Goal: Task Accomplishment & Management: Use online tool/utility

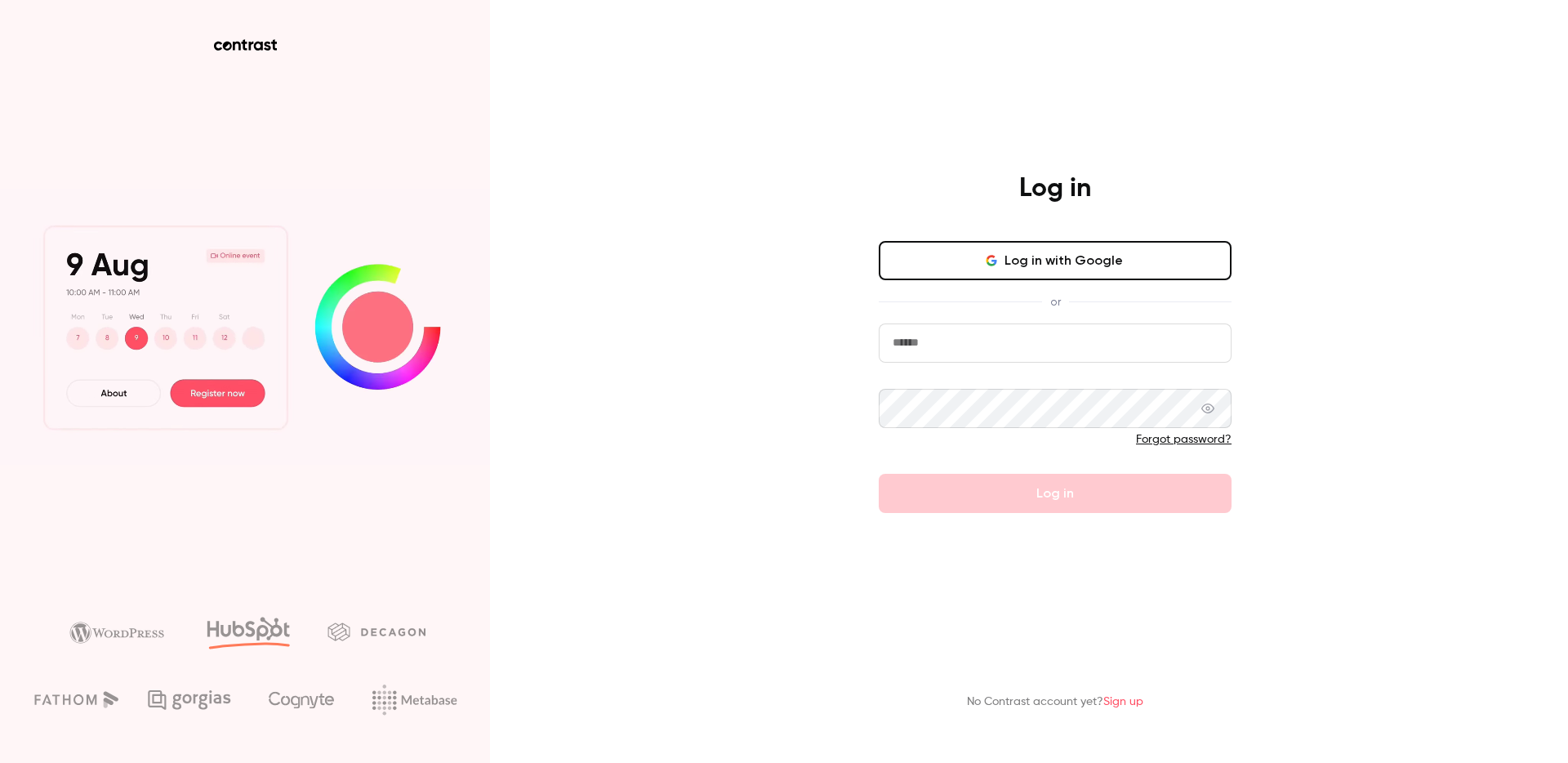
click at [999, 271] on button "Log in with Google" at bounding box center [1055, 260] width 353 height 39
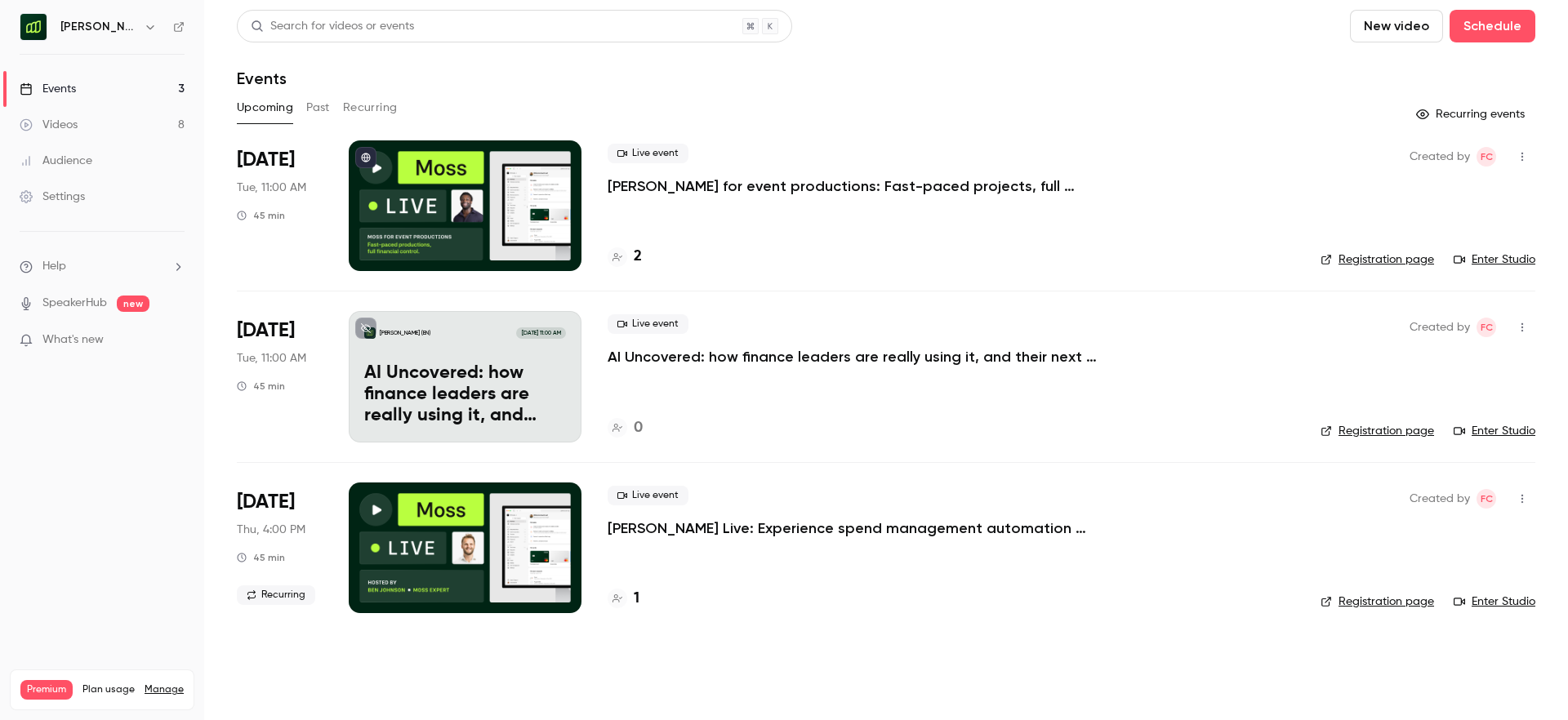
click at [312, 111] on button "Past" at bounding box center [318, 108] width 23 height 26
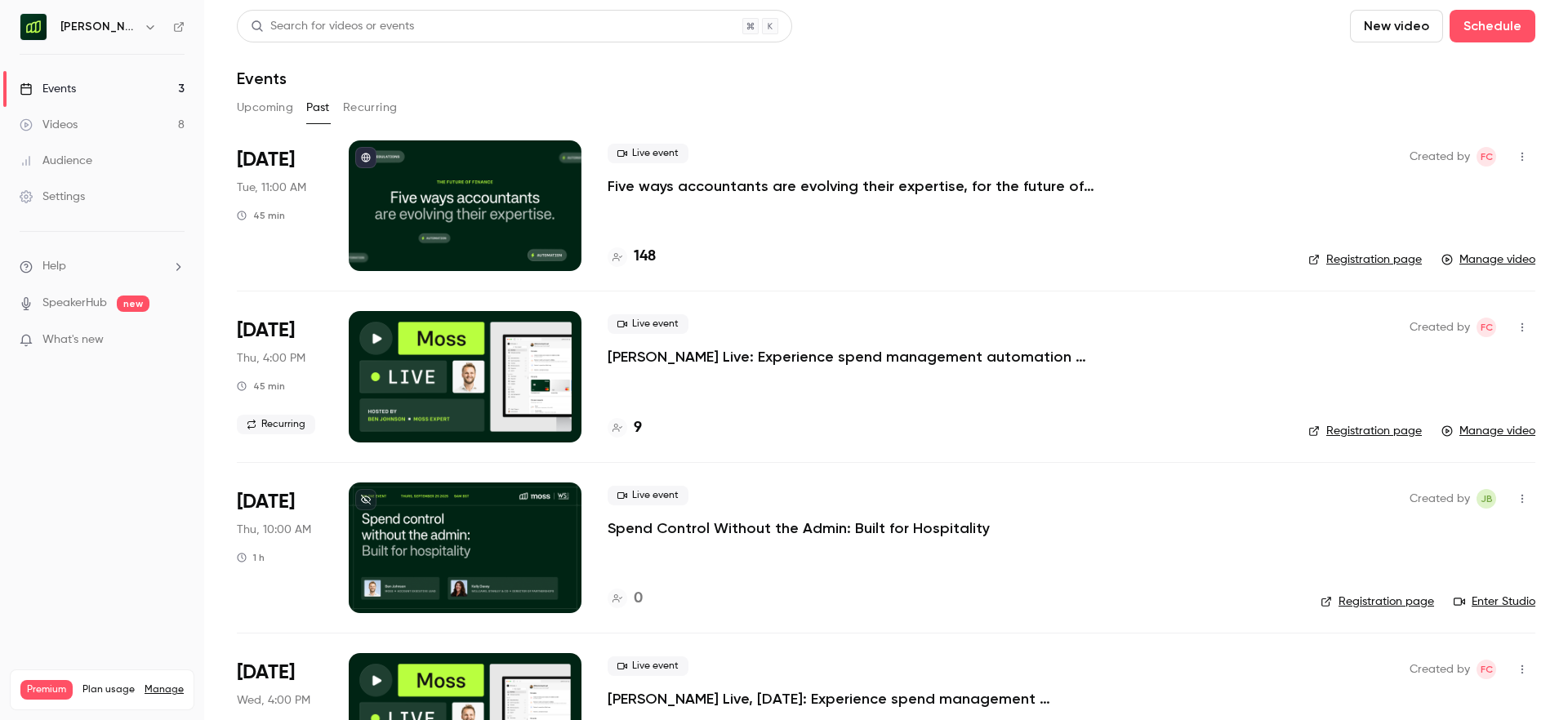
click at [644, 250] on h4 "148" at bounding box center [644, 257] width 22 height 22
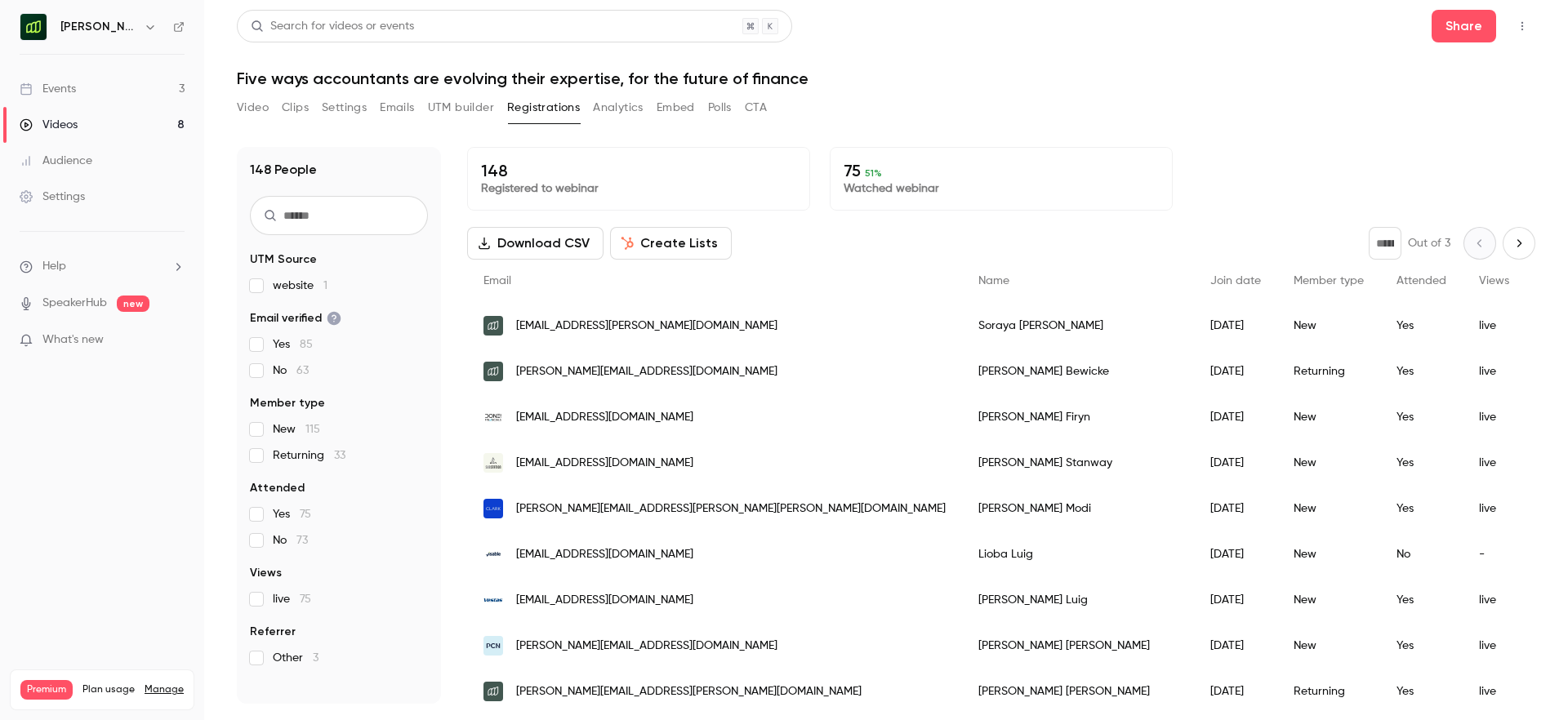
click at [623, 103] on button "Analytics" at bounding box center [619, 108] width 50 height 26
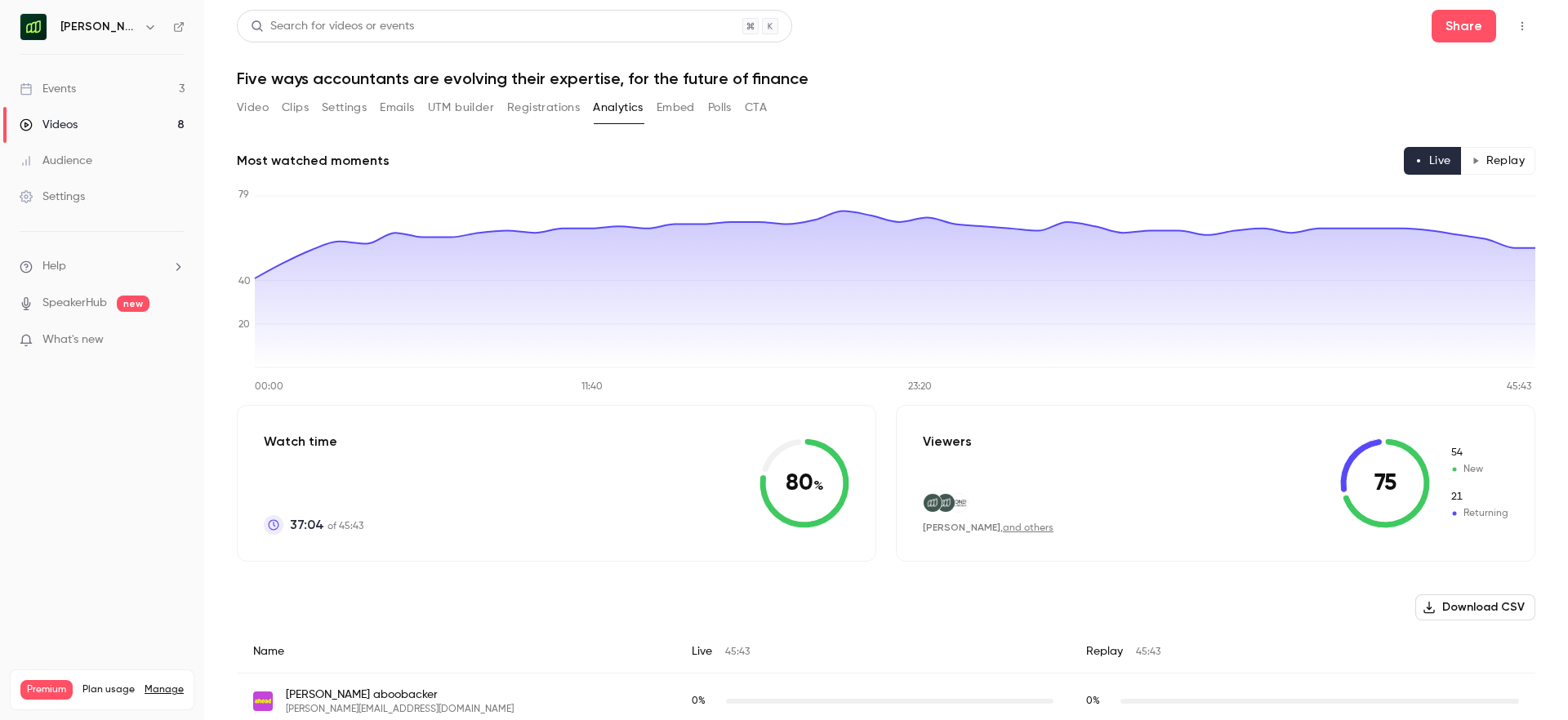
click at [549, 107] on button "Registrations" at bounding box center [544, 108] width 73 height 26
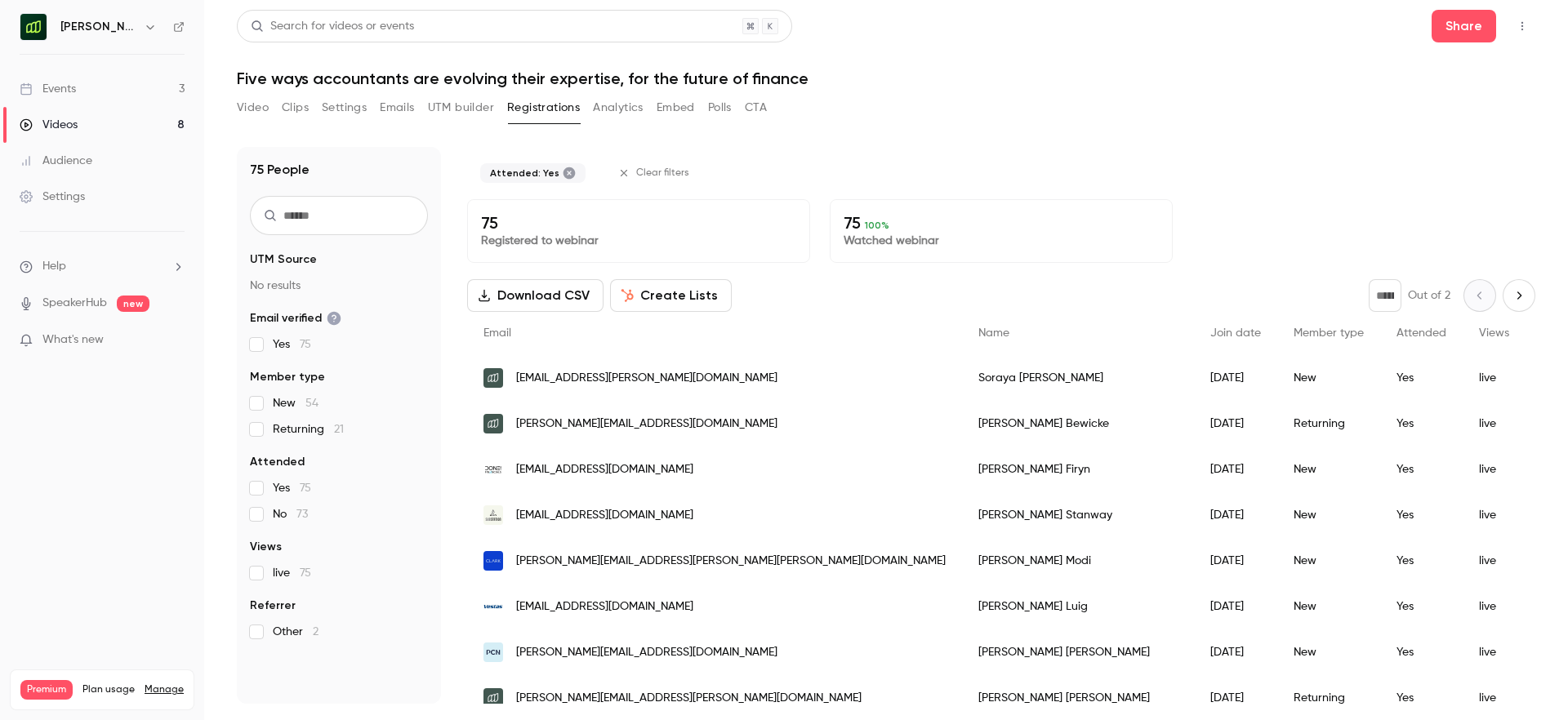
click at [535, 297] on button "Download CSV" at bounding box center [535, 296] width 137 height 33
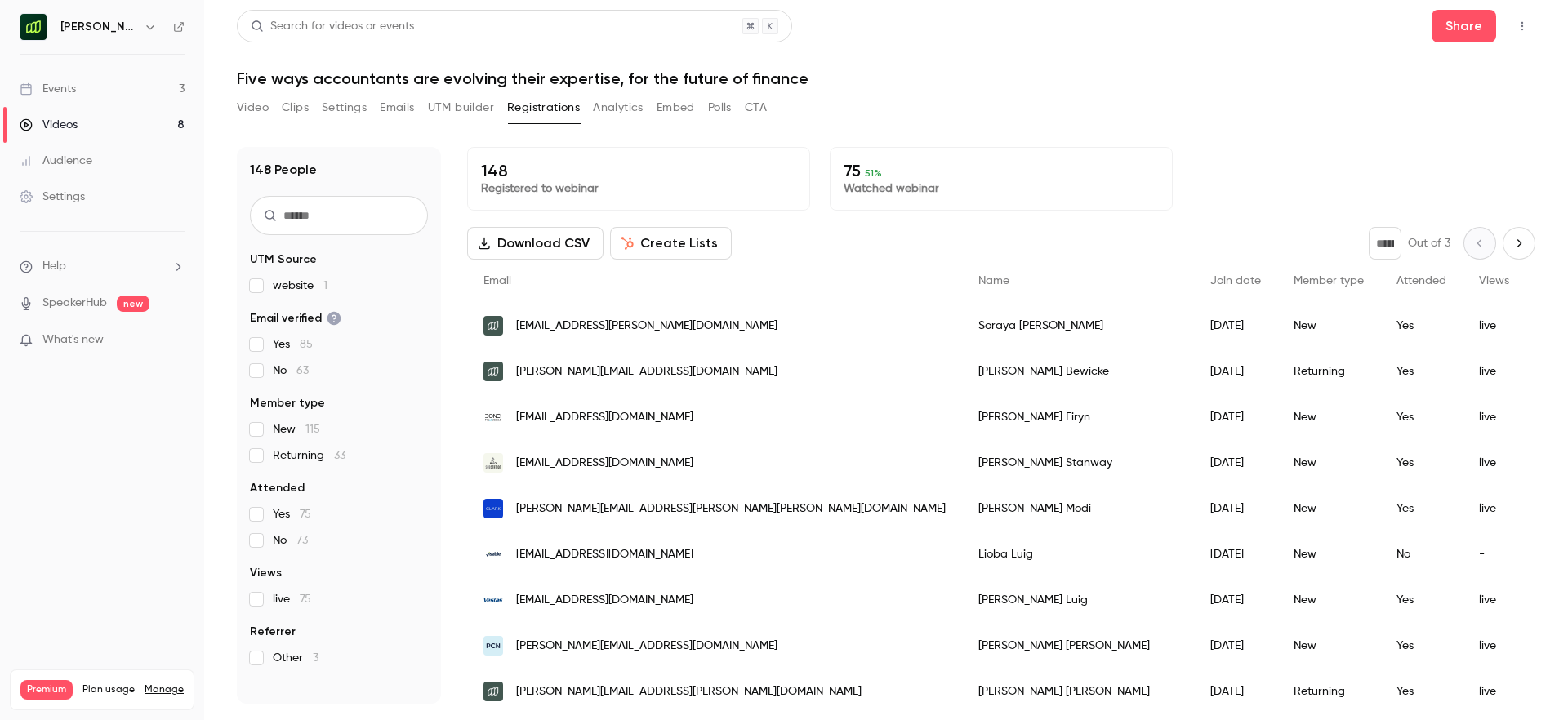
click at [258, 523] on div "Yes 75 No 73" at bounding box center [338, 527] width 178 height 43
click at [251, 549] on section "UTM Source website 1 Email verified Yes 85 No 63 Member type New 115 Returning …" at bounding box center [338, 458] width 178 height 415
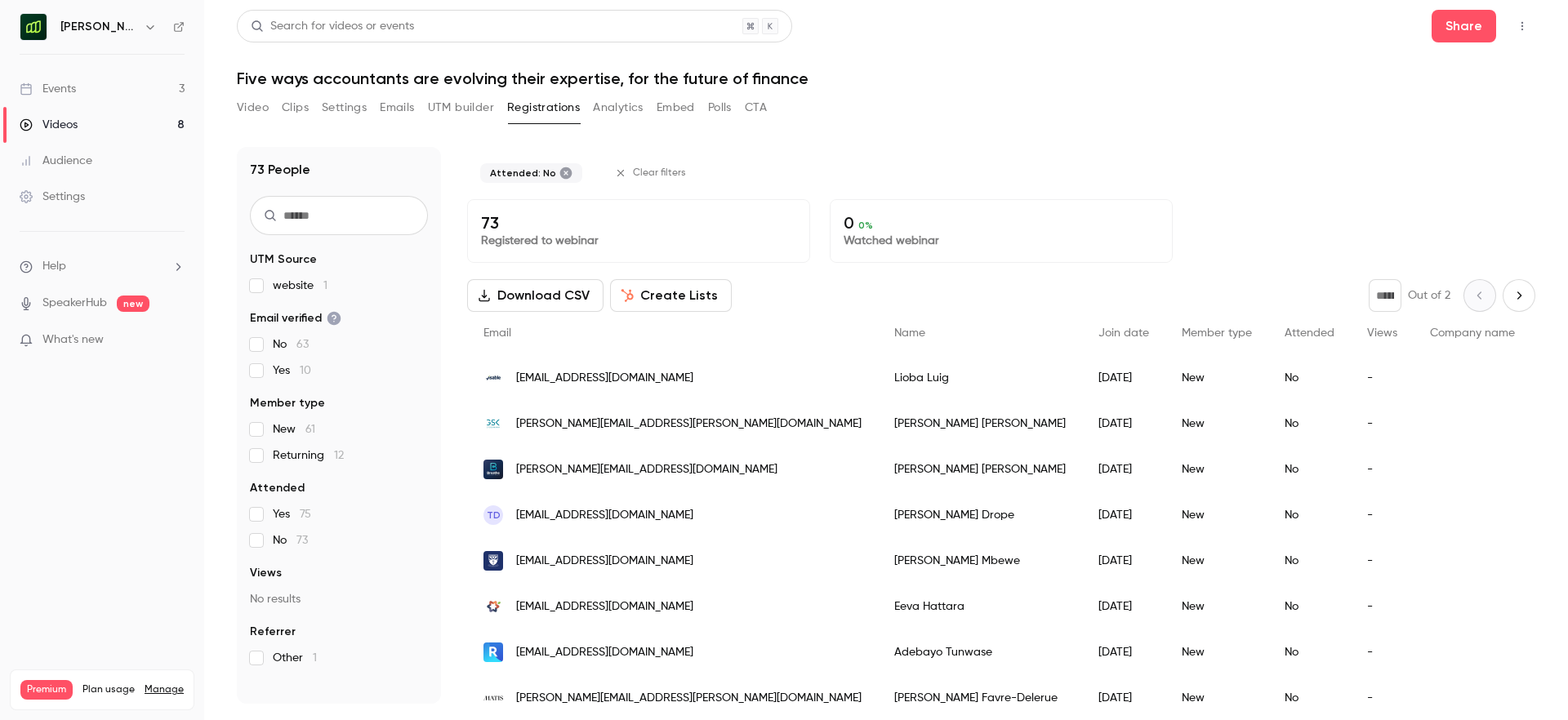
click at [560, 291] on button "Download CSV" at bounding box center [535, 296] width 137 height 33
click at [625, 108] on button "Analytics" at bounding box center [619, 108] width 50 height 26
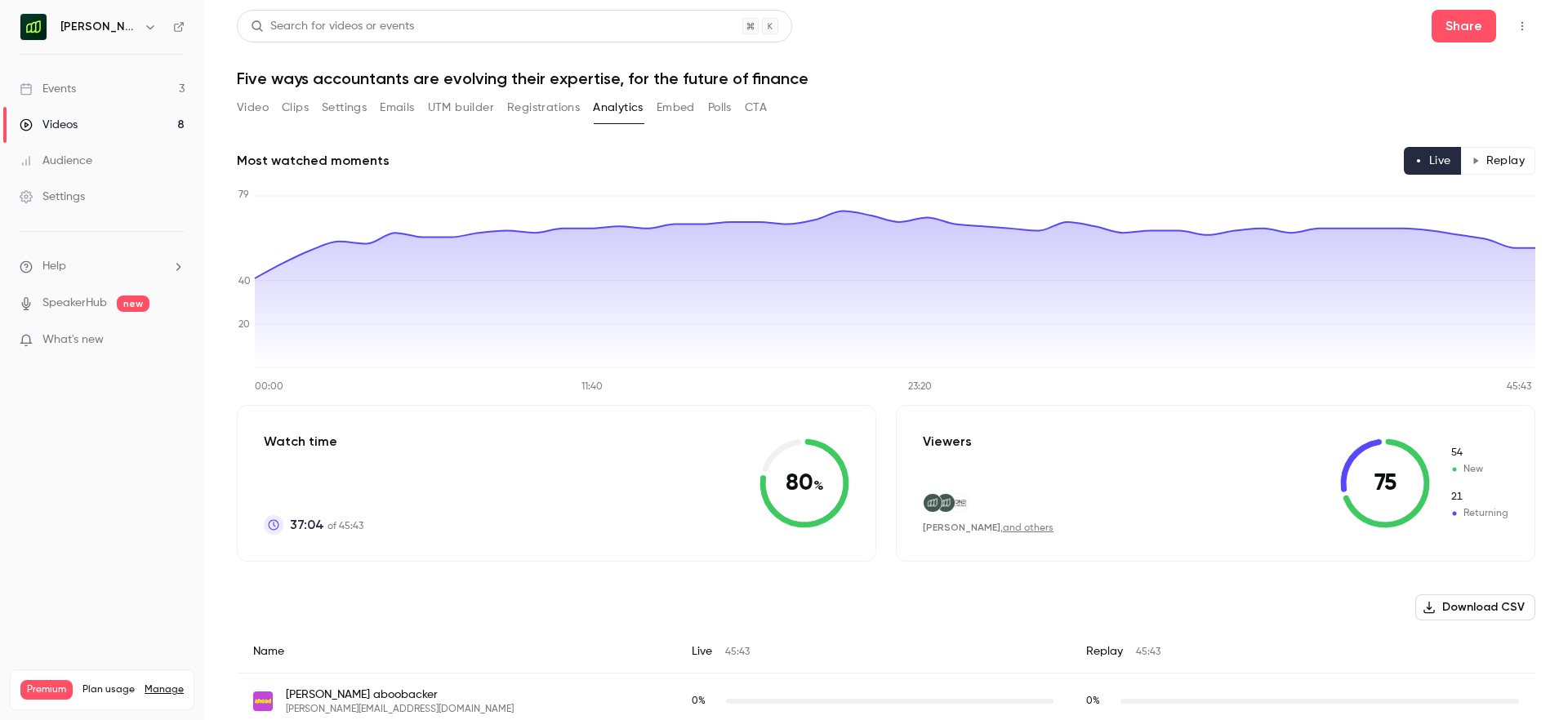
click at [717, 107] on button "Polls" at bounding box center [720, 108] width 23 height 26
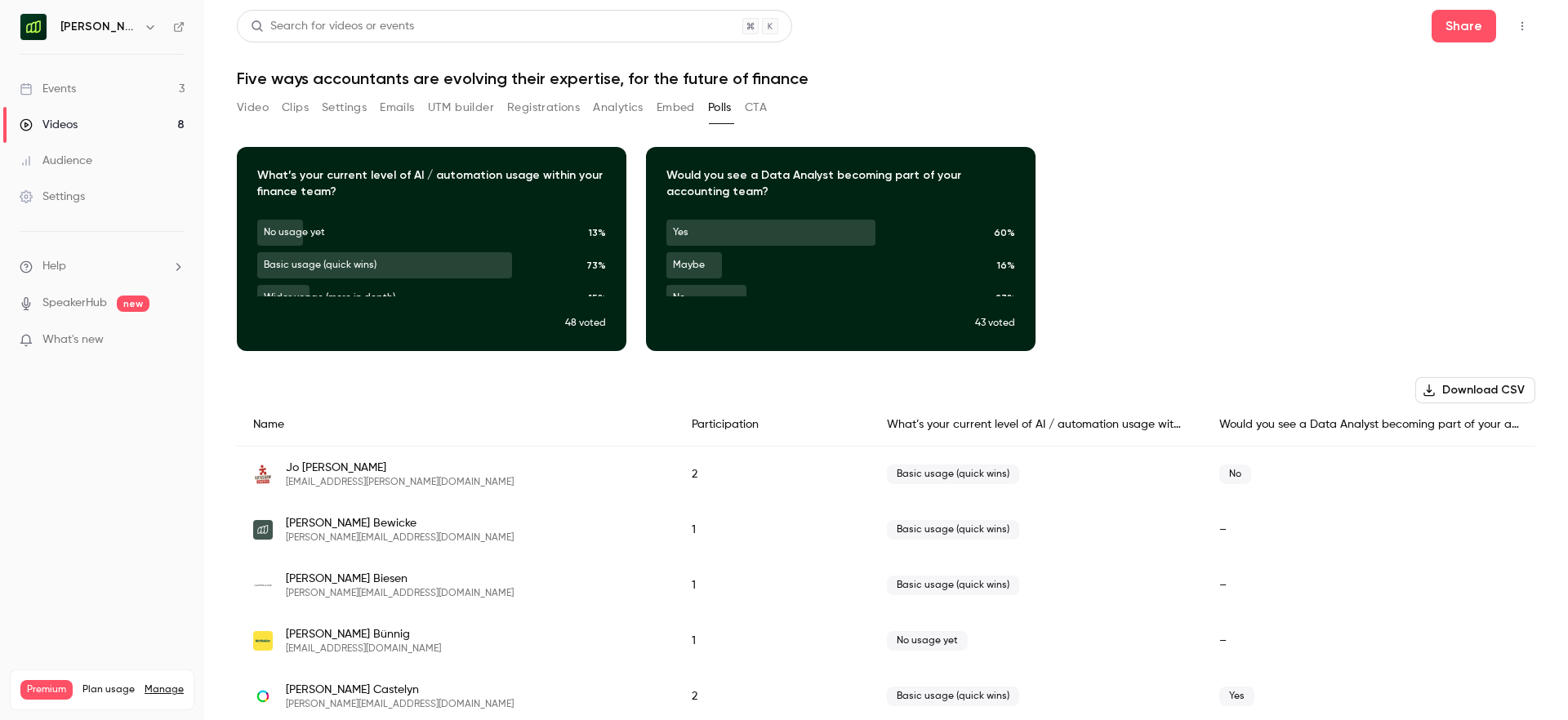
click at [1489, 391] on button "Download CSV" at bounding box center [1476, 390] width 120 height 26
click at [429, 239] on icon "button" at bounding box center [432, 237] width 13 height 11
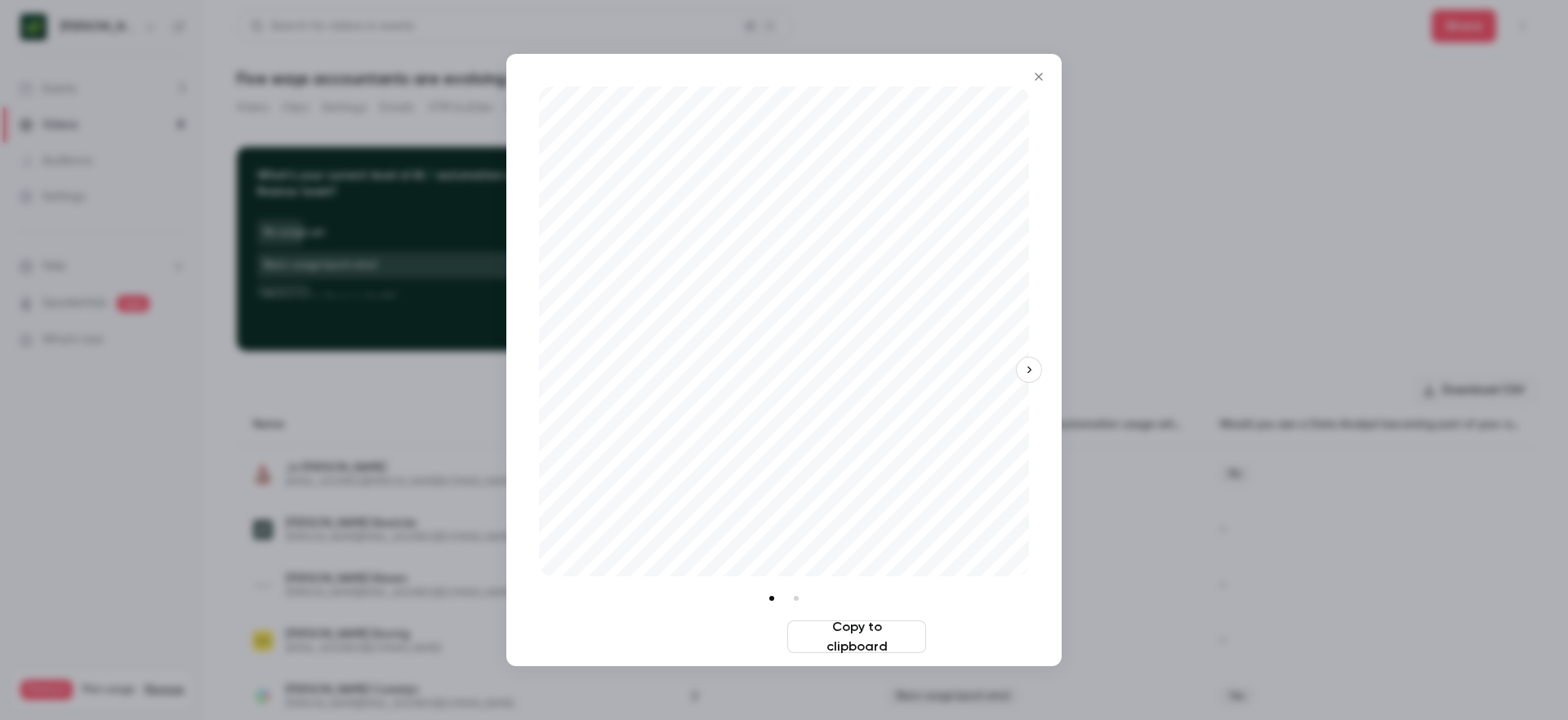
click at [714, 640] on button "Download image" at bounding box center [712, 637] width 139 height 33
click at [1045, 76] on icon "Close" at bounding box center [1039, 77] width 20 height 13
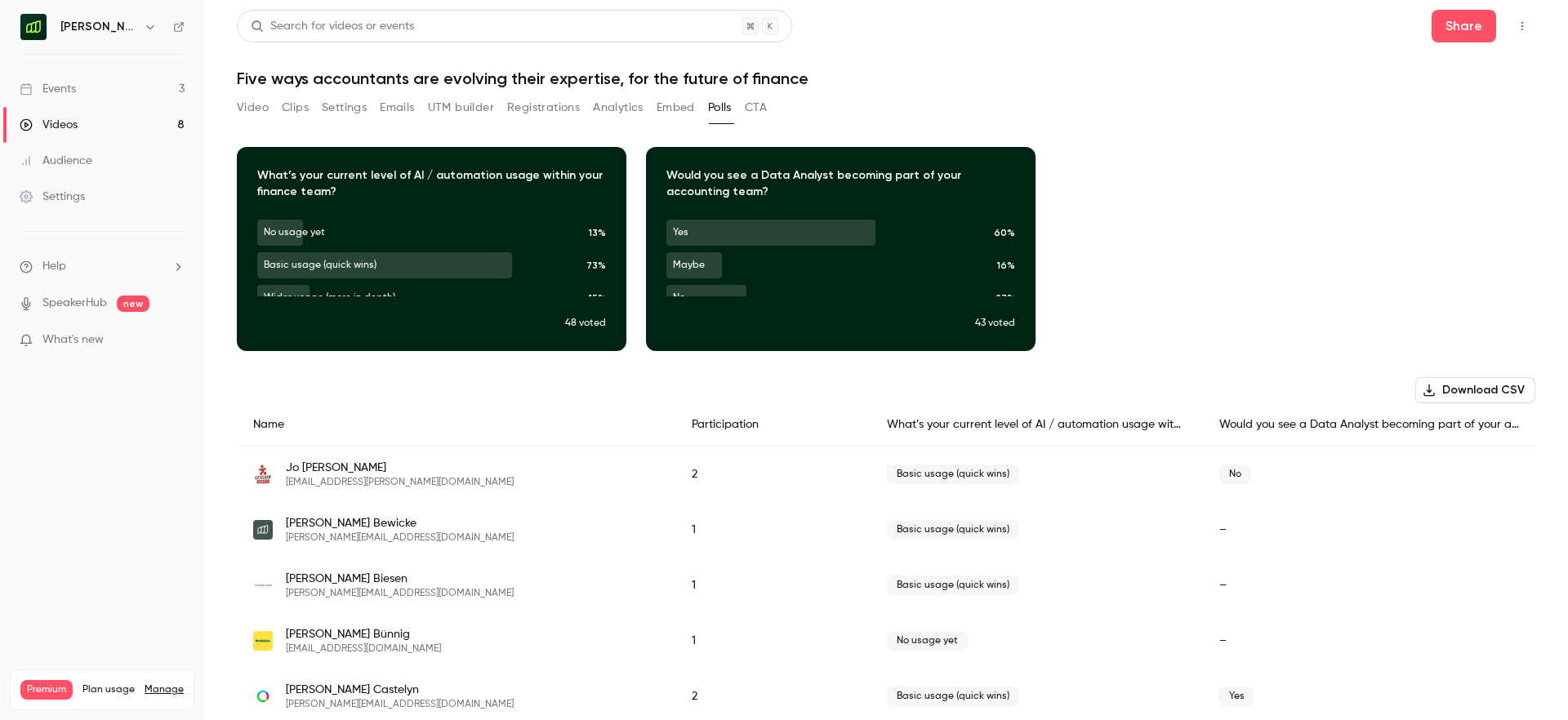
click at [848, 232] on button "button" at bounding box center [841, 237] width 26 height 26
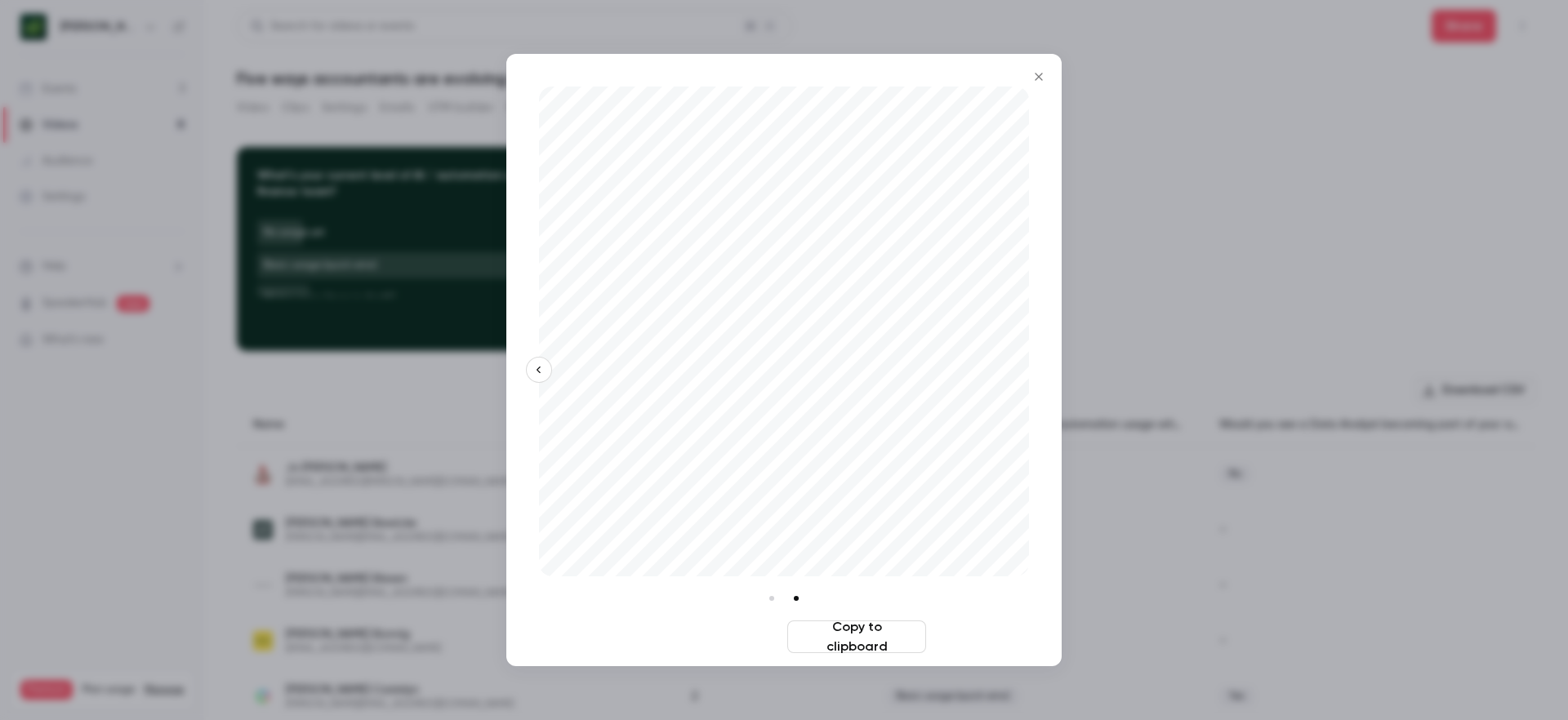
click at [724, 635] on button "Download image" at bounding box center [712, 637] width 139 height 33
click at [1039, 78] on icon "Close" at bounding box center [1039, 77] width 20 height 13
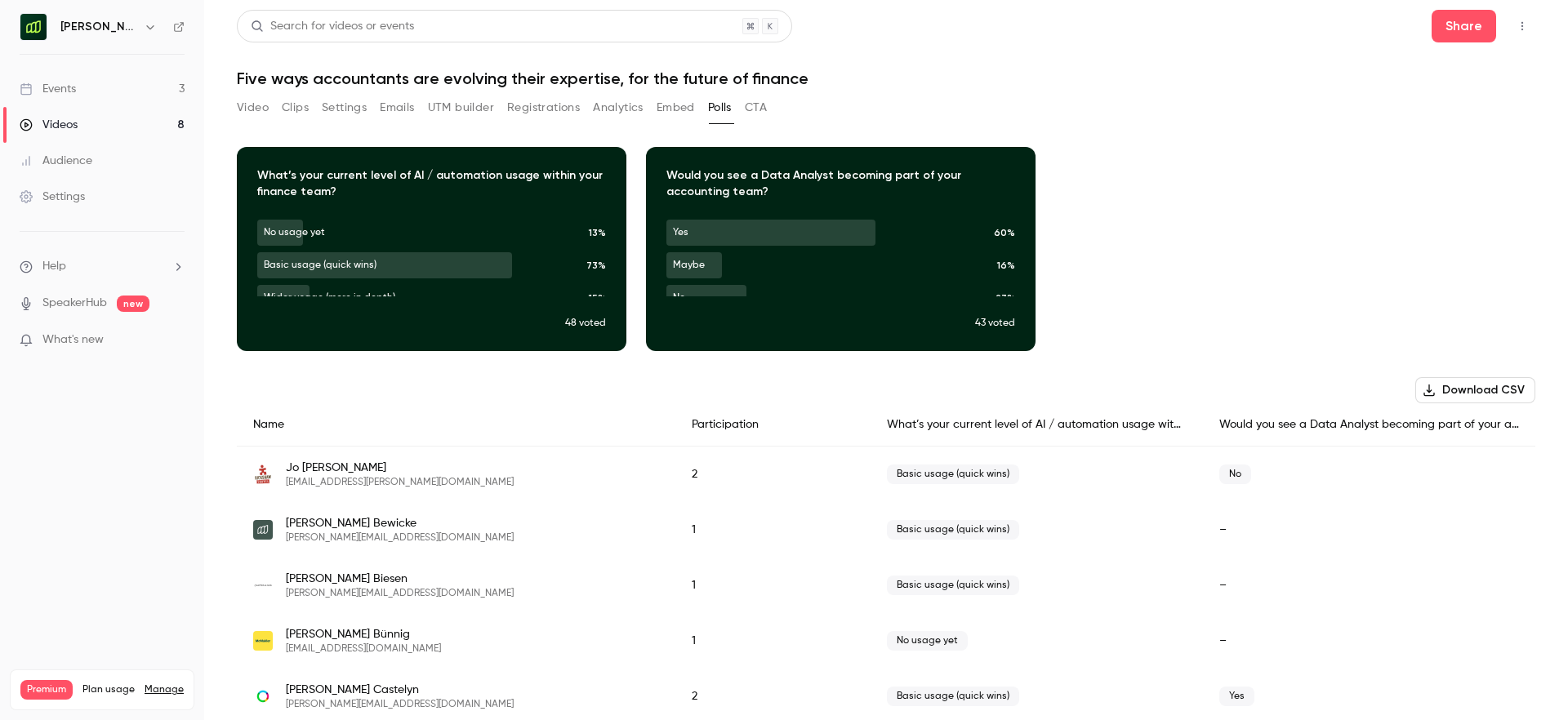
click at [753, 109] on button "CTA" at bounding box center [755, 108] width 22 height 26
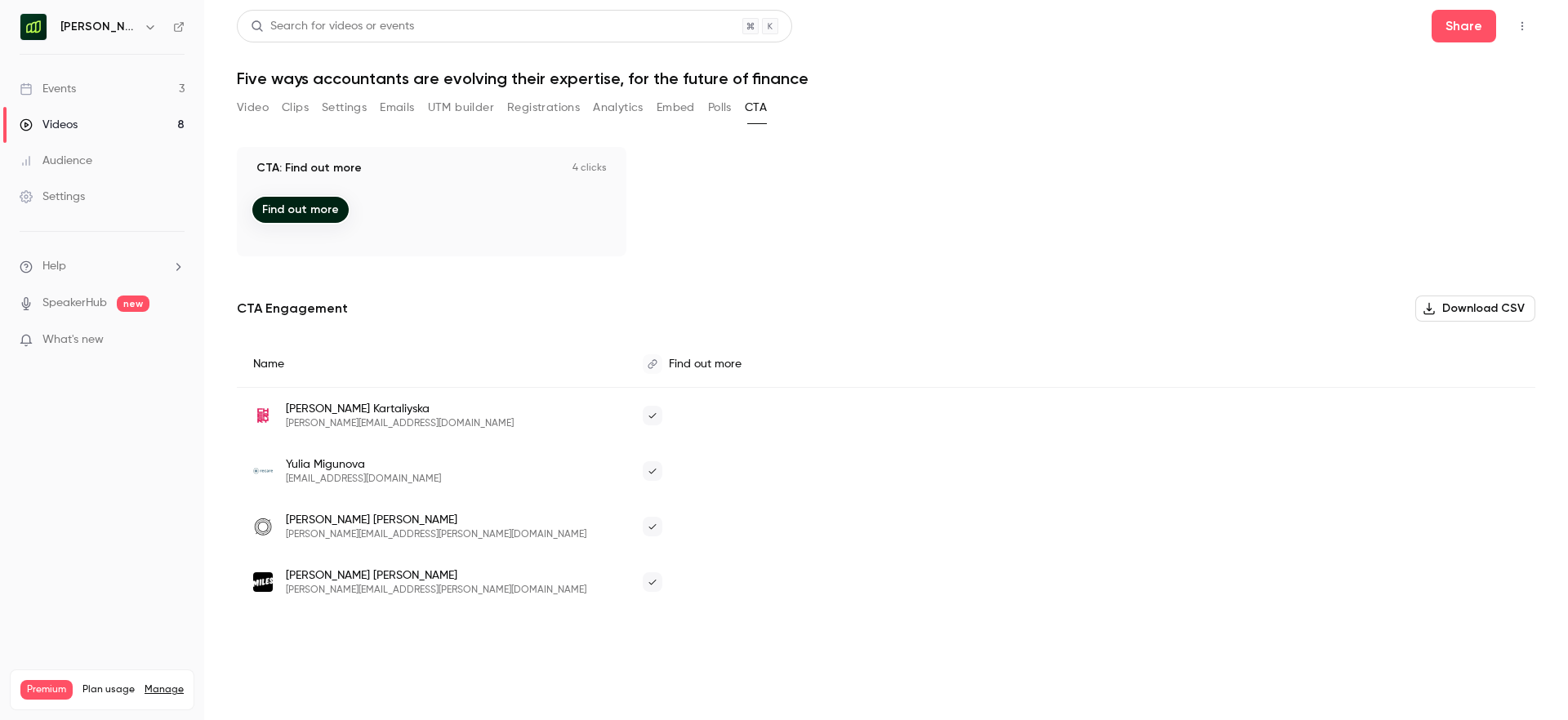
click at [255, 109] on button "Video" at bounding box center [252, 108] width 32 height 26
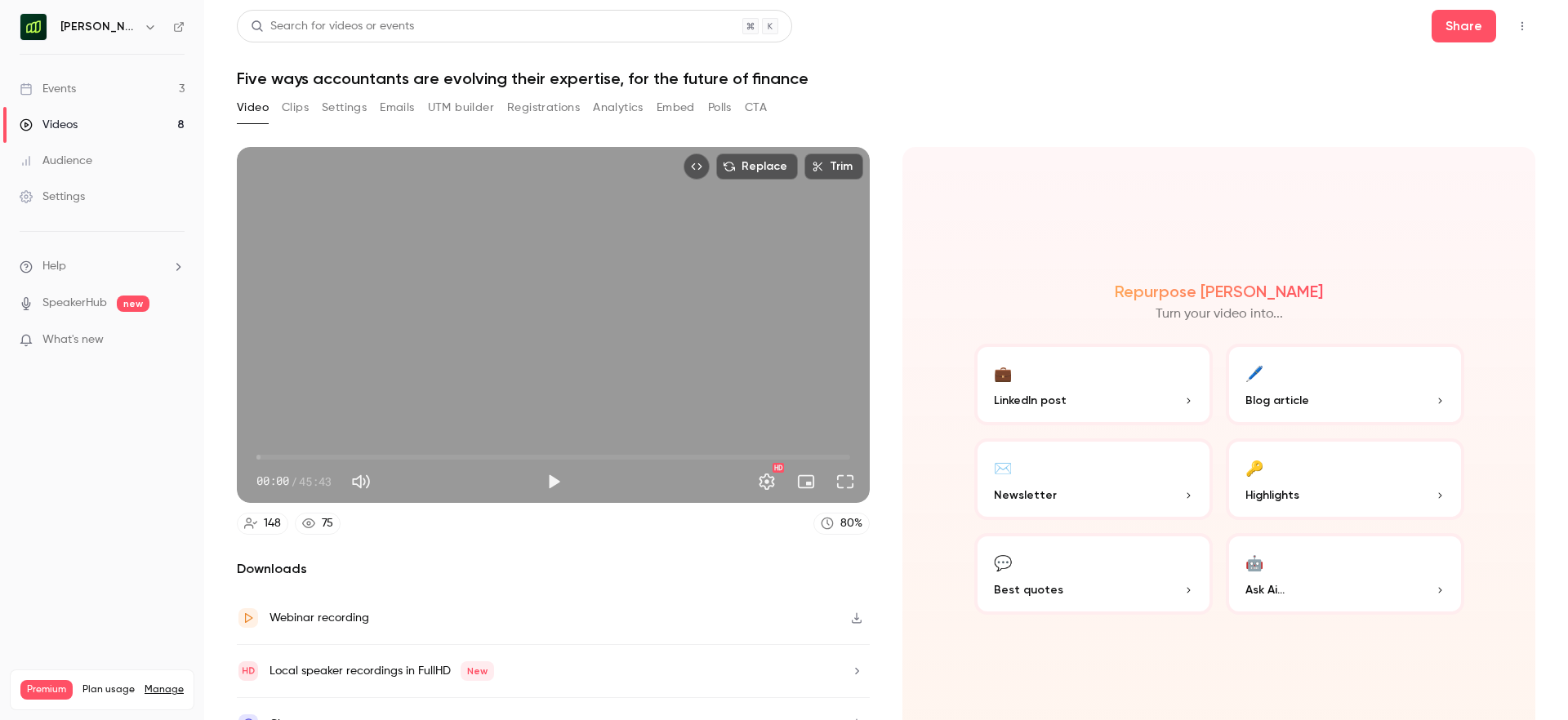
scroll to position [30, 0]
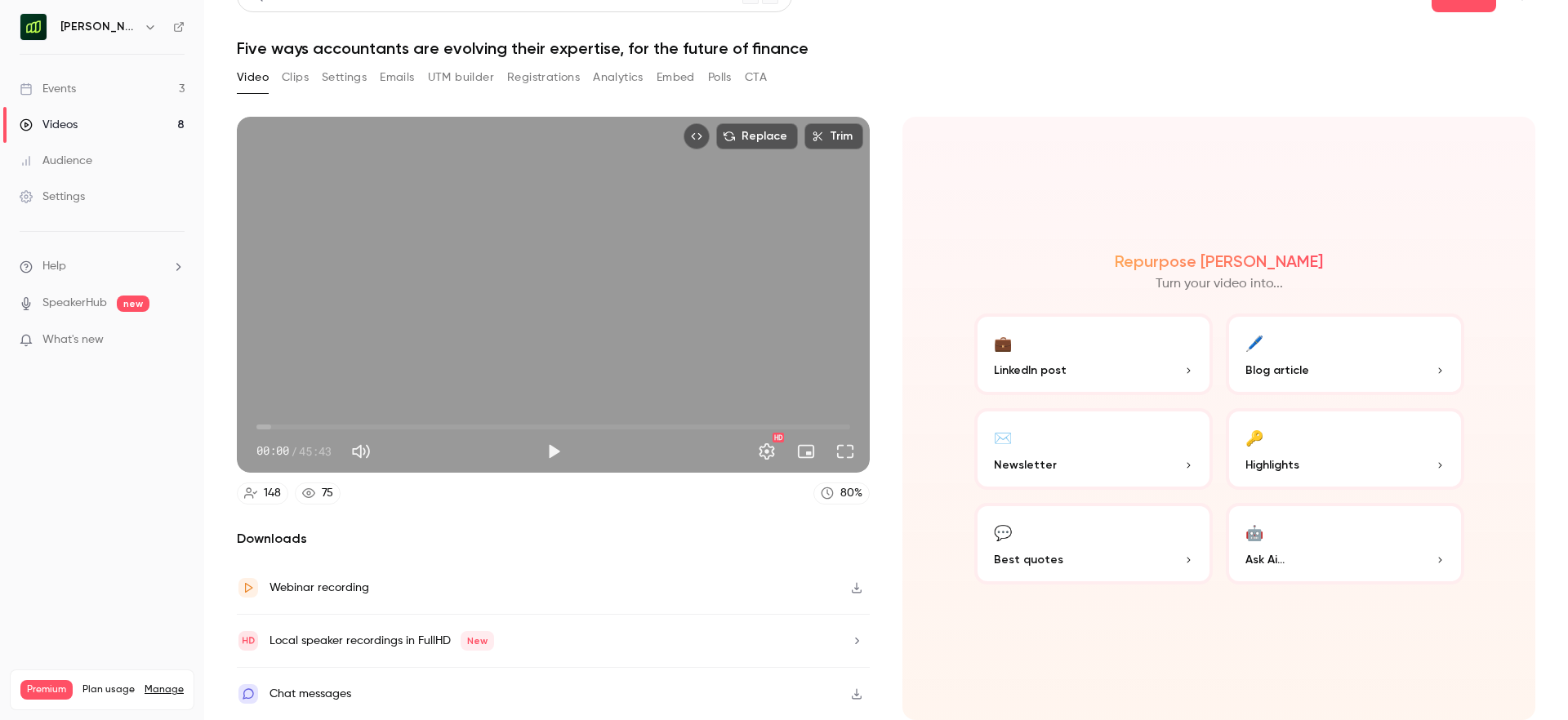
click at [855, 690] on icon "button" at bounding box center [856, 693] width 13 height 11
click at [394, 77] on button "Emails" at bounding box center [396, 77] width 34 height 26
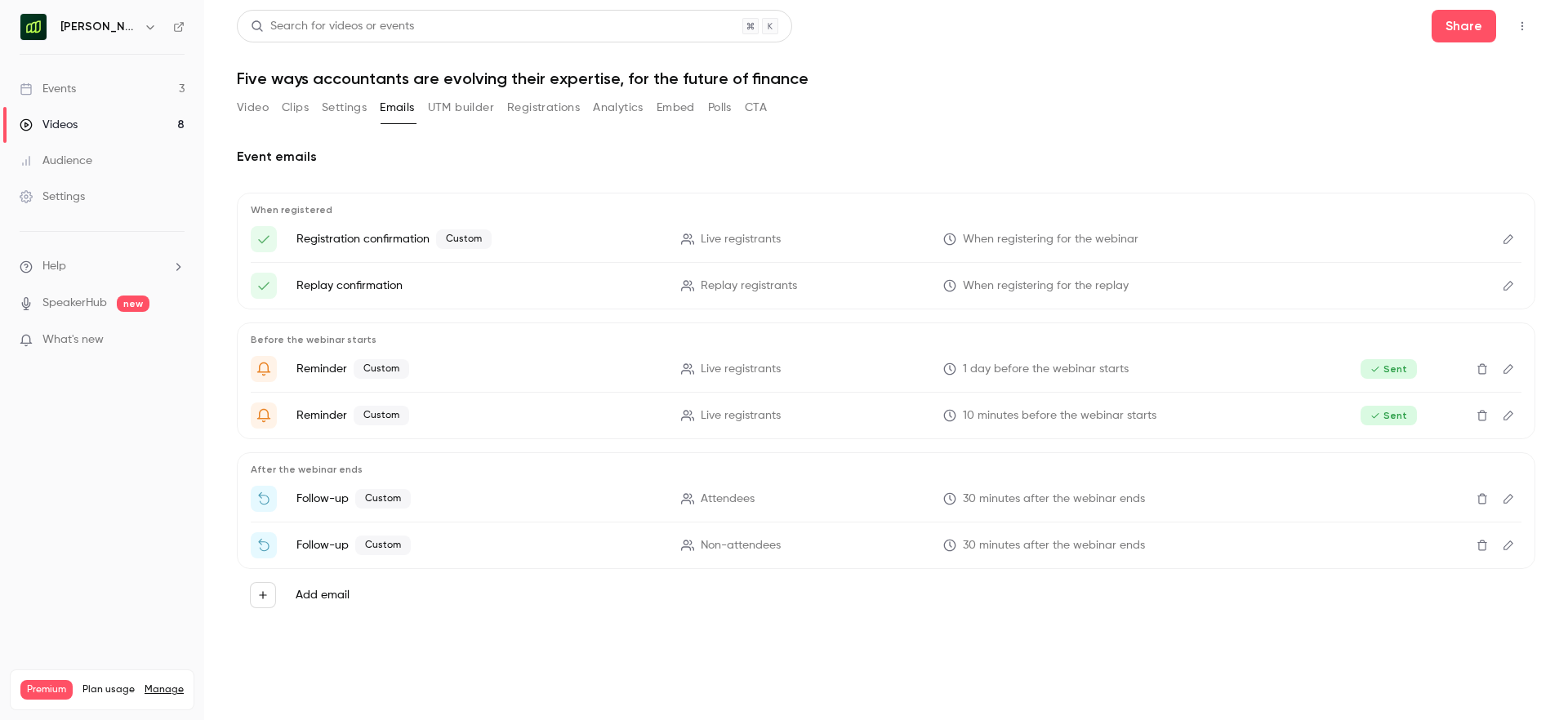
click at [1511, 496] on icon "Edit" at bounding box center [1508, 498] width 13 height 11
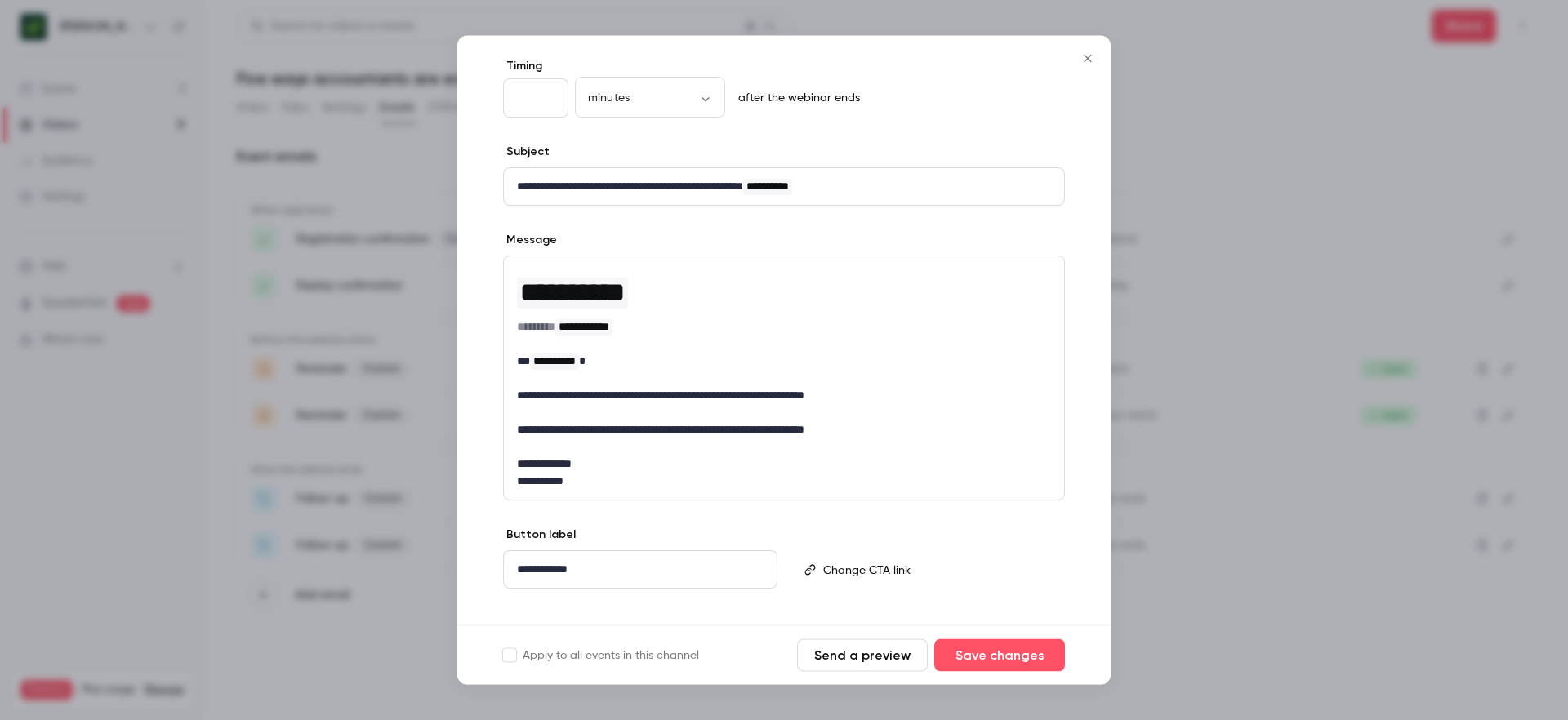
scroll to position [92, 0]
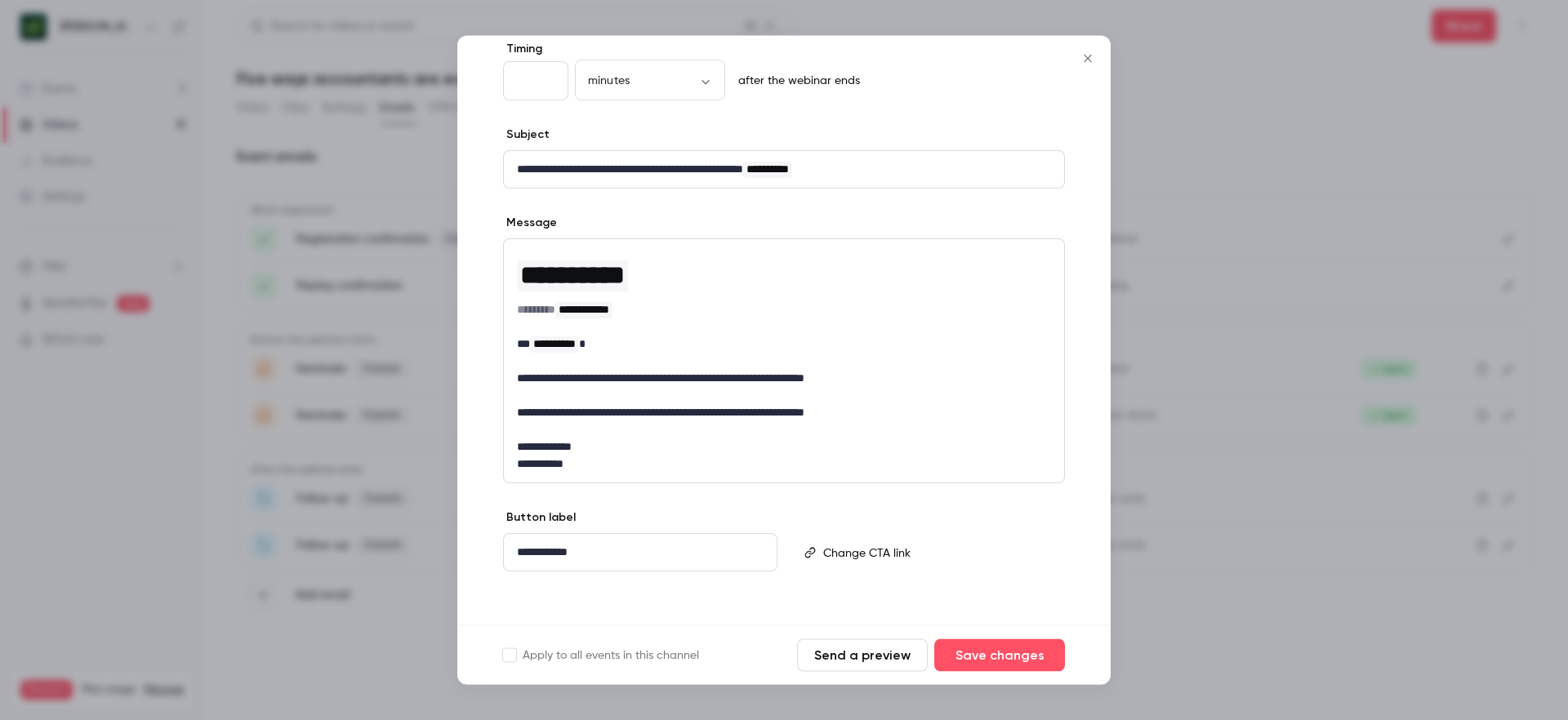
click at [1082, 65] on button "Close" at bounding box center [1089, 59] width 33 height 33
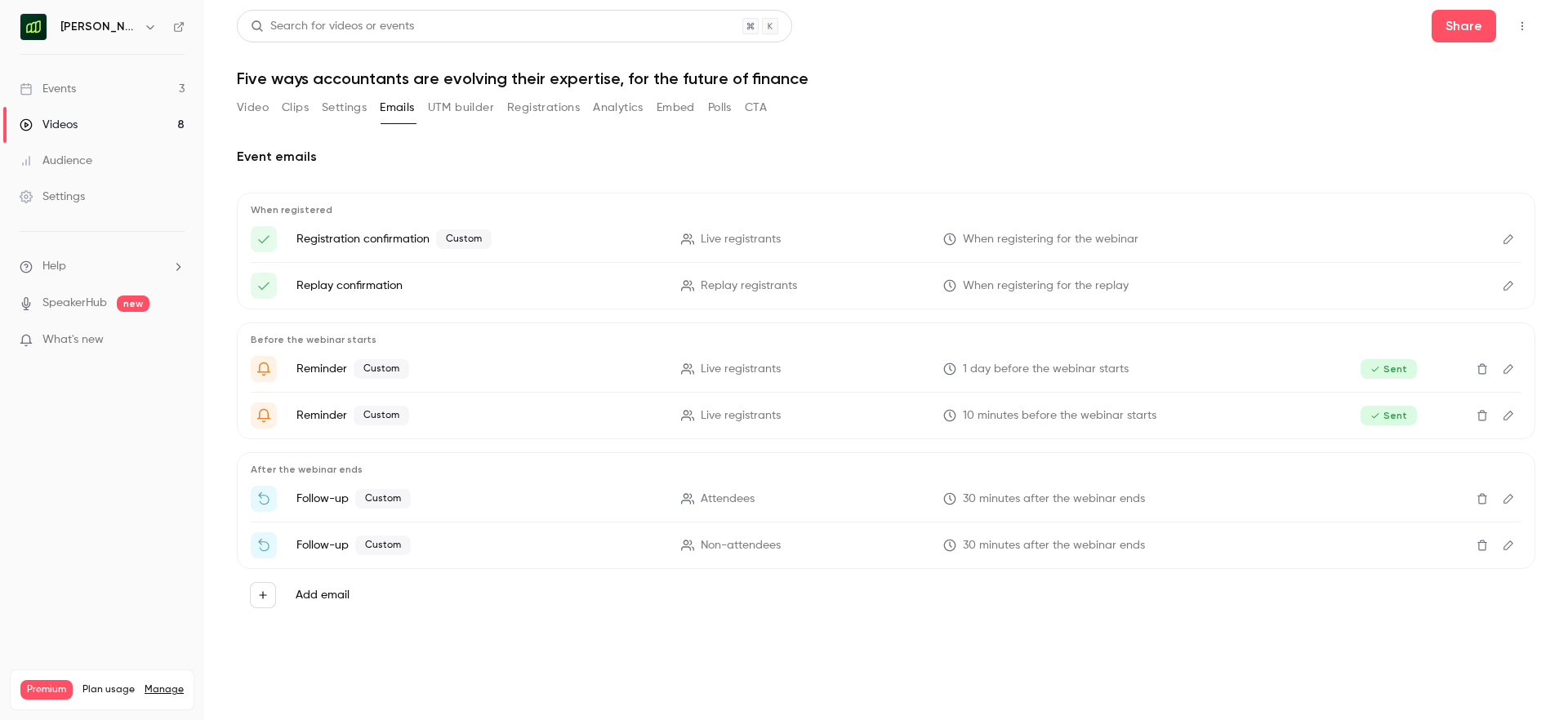
click at [1513, 543] on icon "Edit" at bounding box center [1508, 544] width 13 height 11
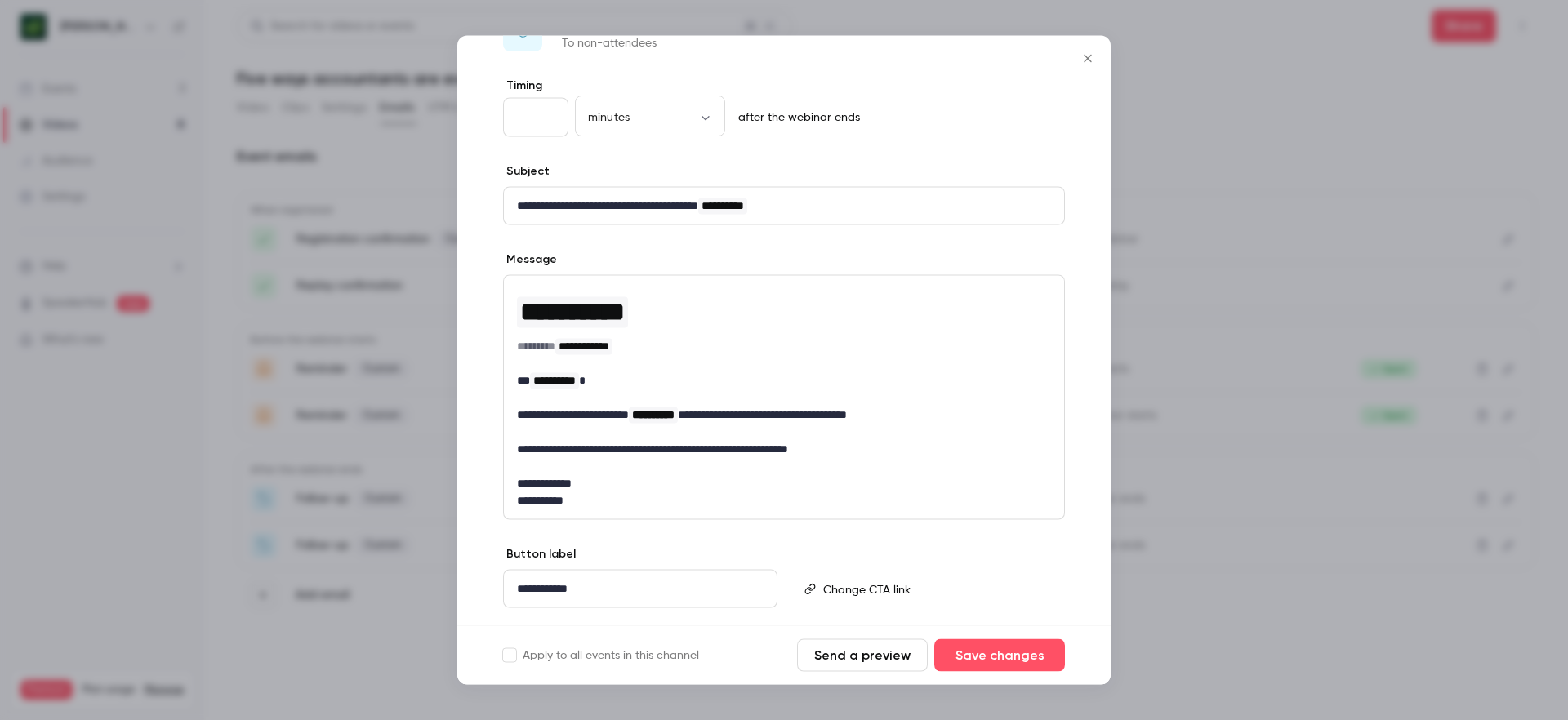
scroll to position [98, 0]
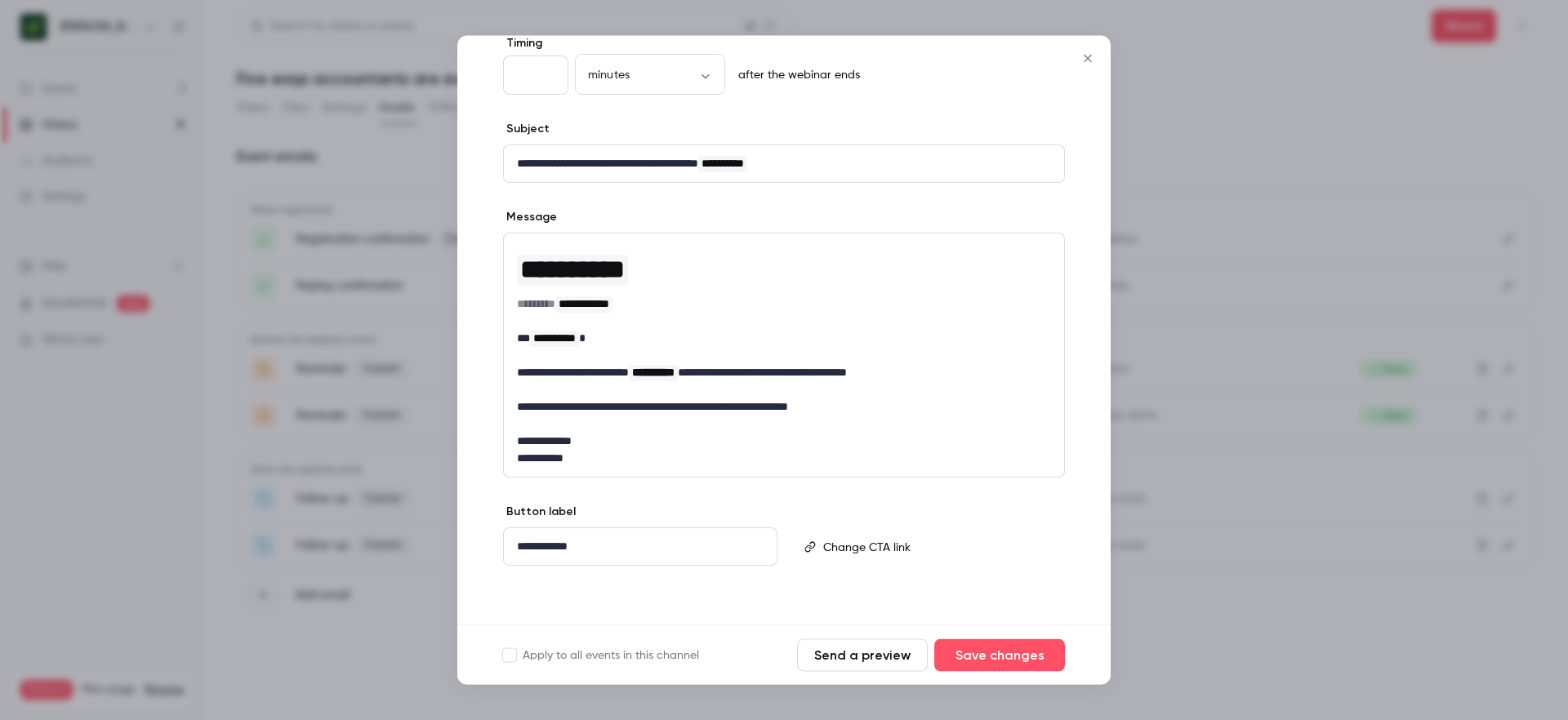
click at [1086, 63] on icon "Close" at bounding box center [1088, 58] width 20 height 13
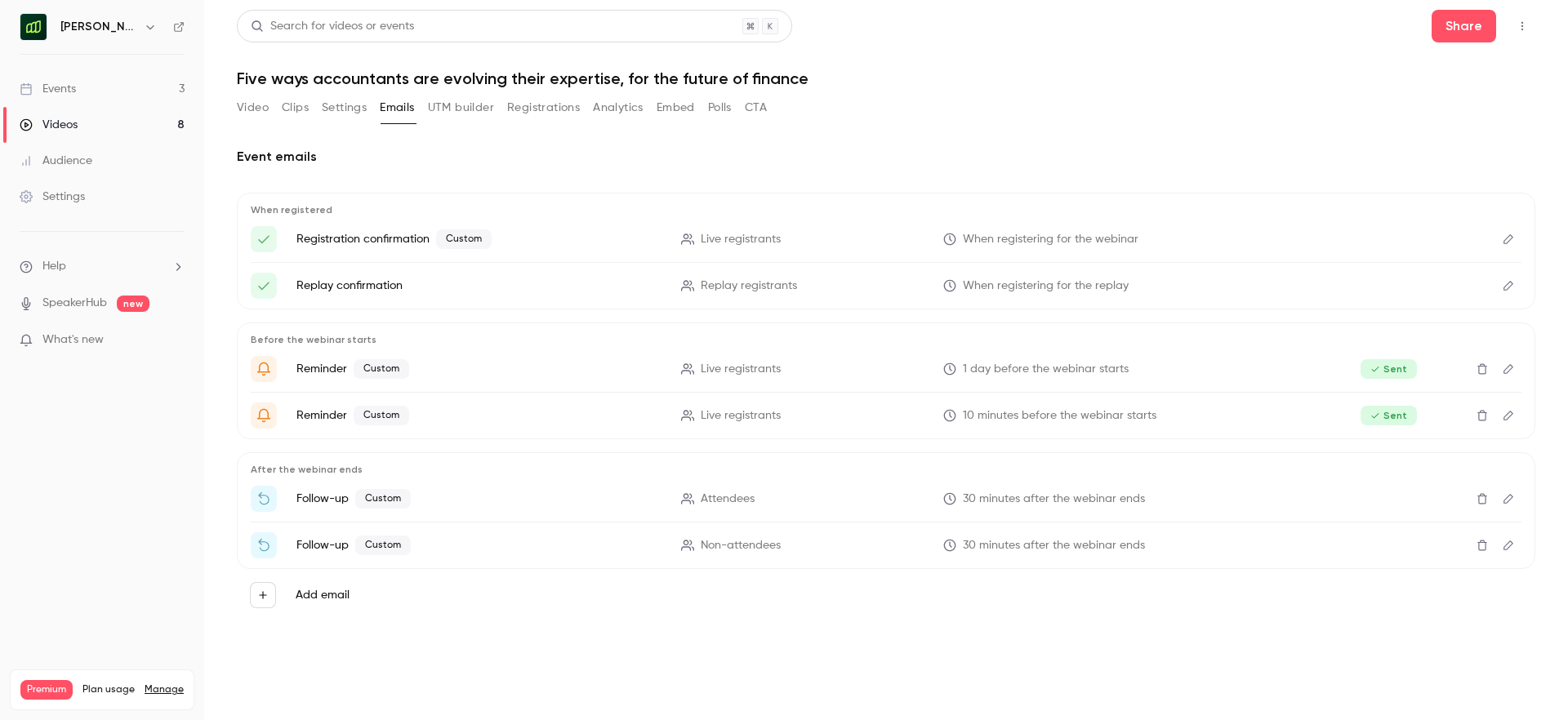
click at [539, 110] on button "Registrations" at bounding box center [544, 108] width 73 height 26
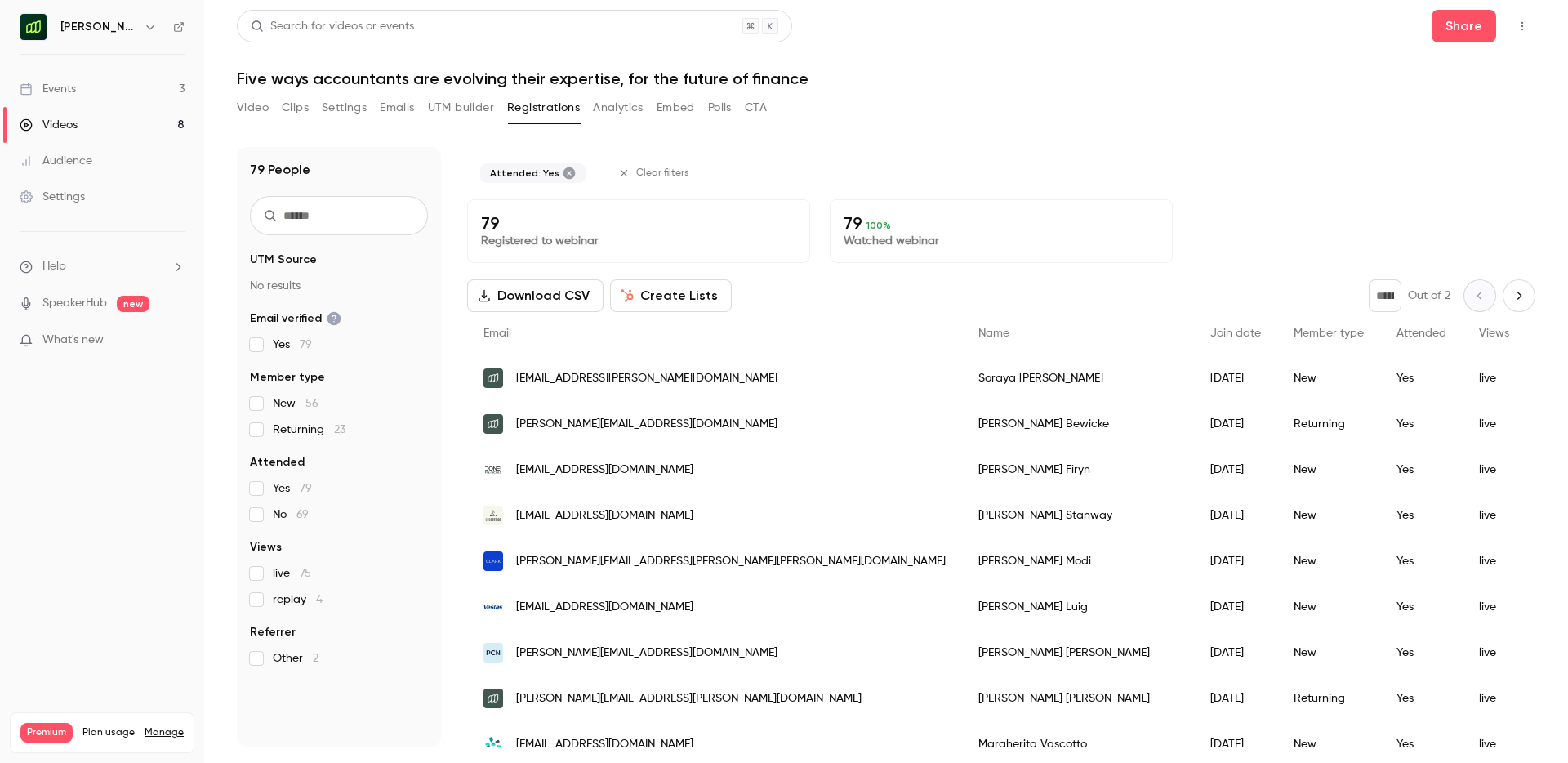
click at [692, 300] on button "Create Lists" at bounding box center [671, 296] width 122 height 33
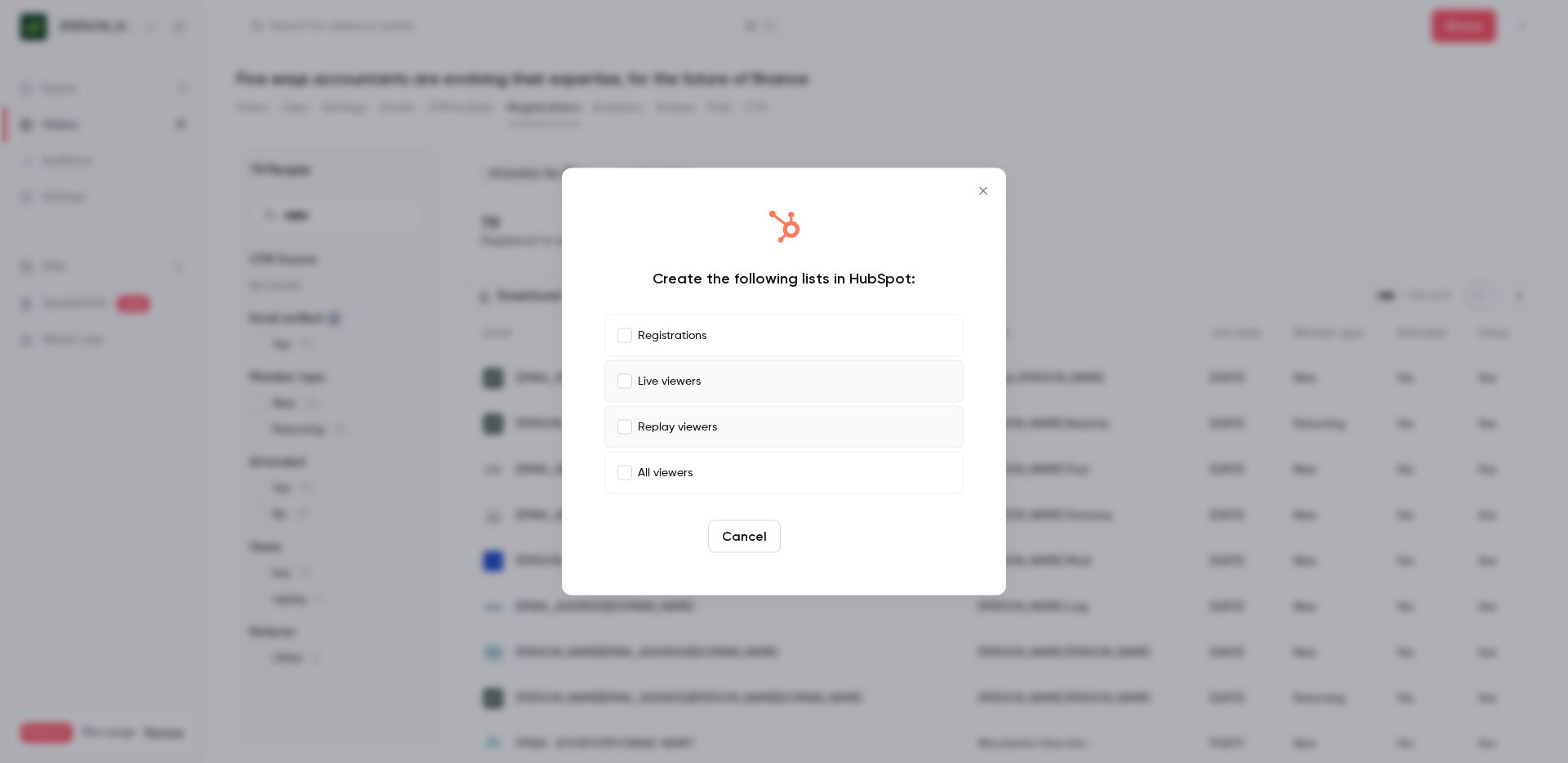
click at [827, 533] on button "Create" at bounding box center [824, 537] width 73 height 33
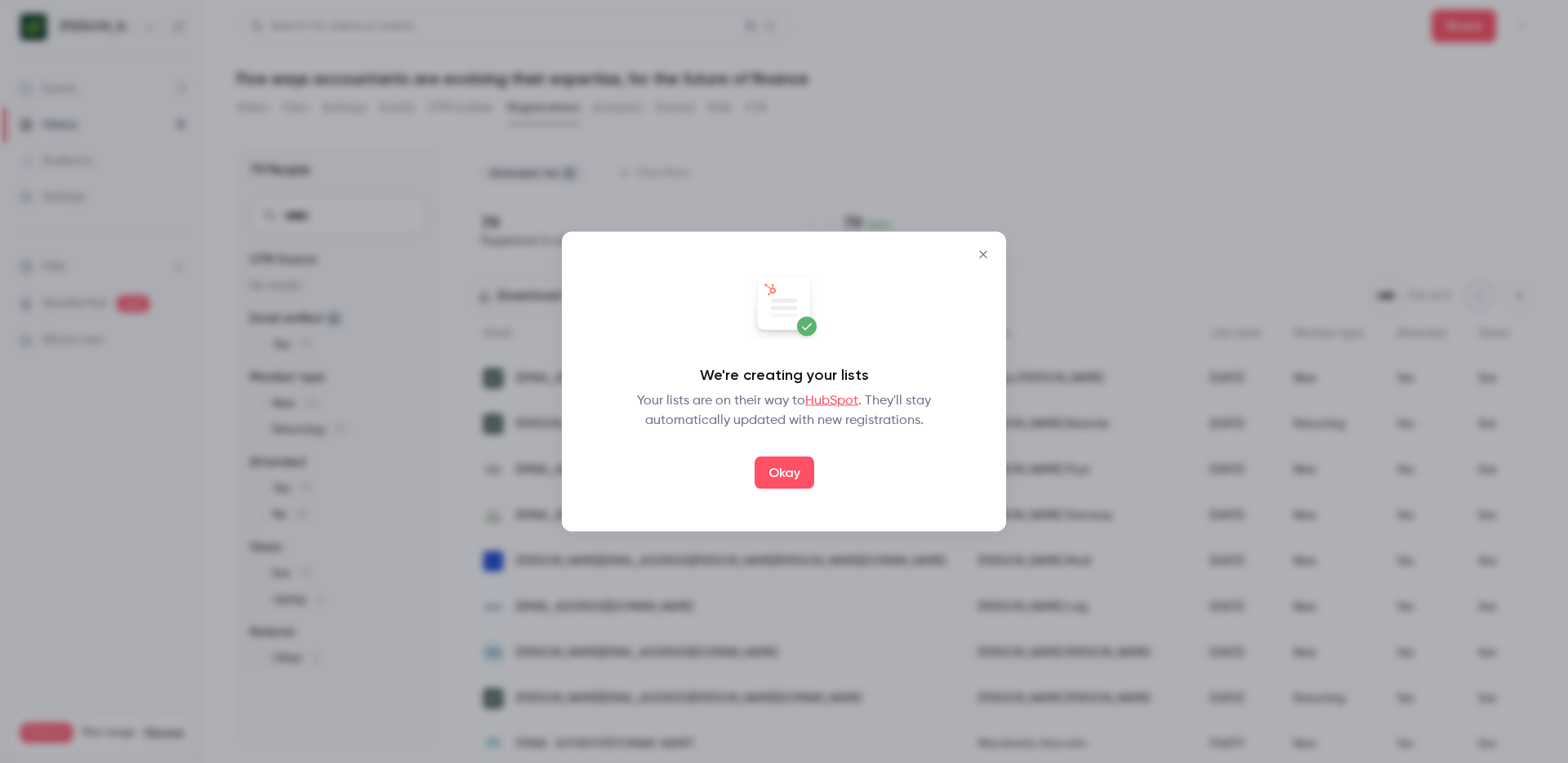
click at [828, 402] on link "HubSpot" at bounding box center [832, 400] width 53 height 13
click at [980, 253] on icon "Close" at bounding box center [983, 254] width 20 height 13
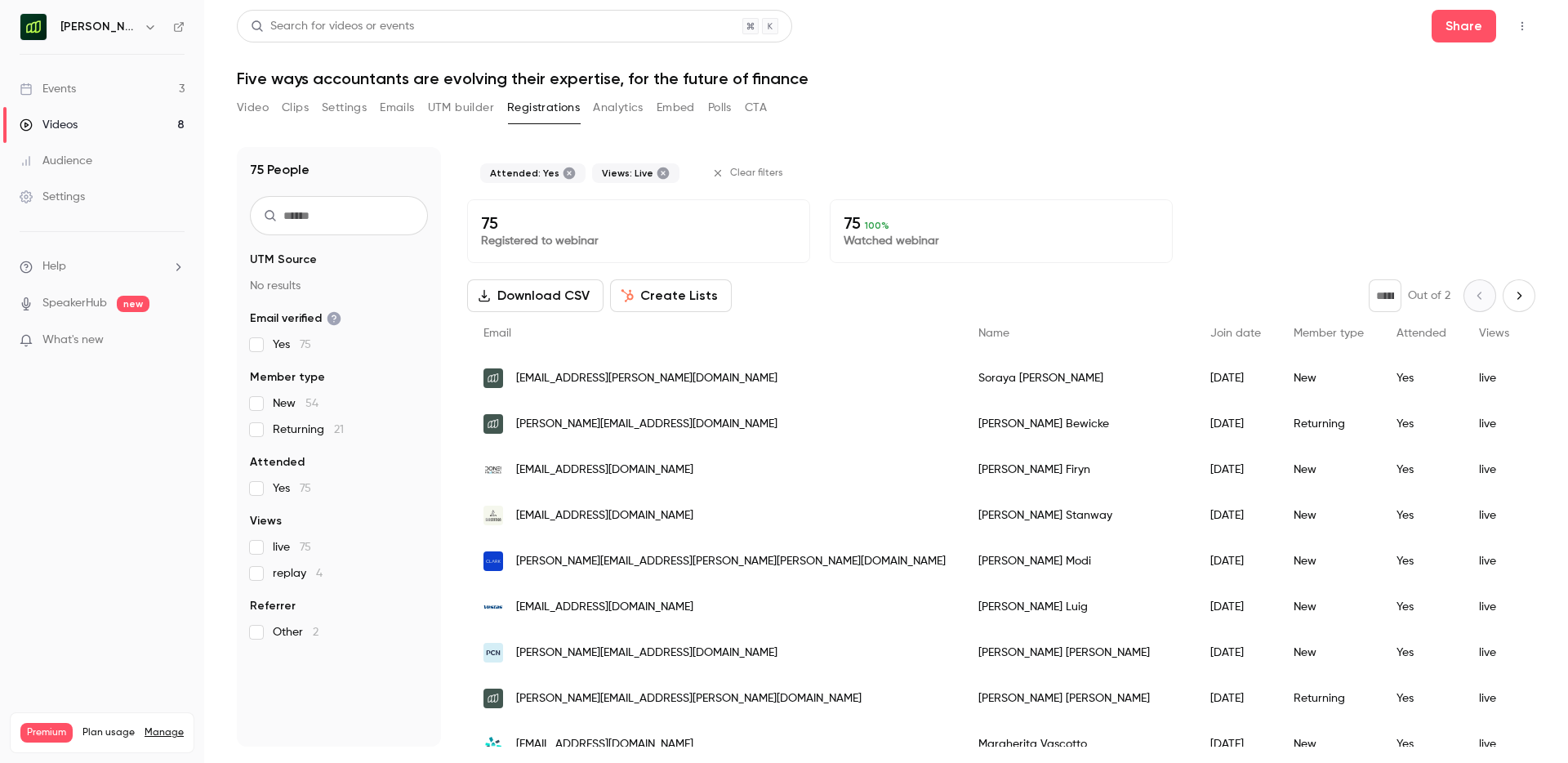
click at [565, 170] on icon at bounding box center [570, 173] width 12 height 12
click at [547, 173] on icon at bounding box center [551, 172] width 13 height 13
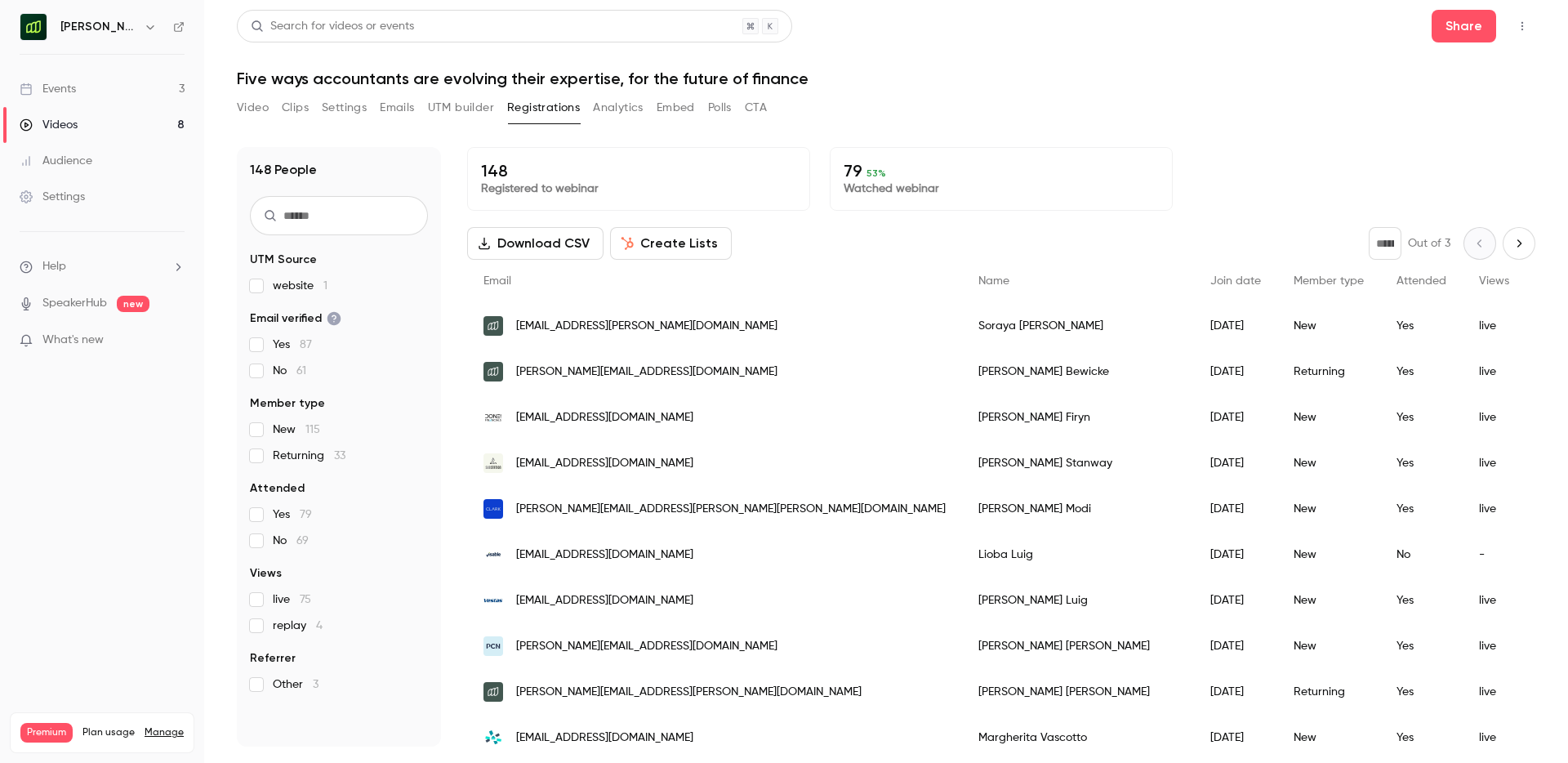
click at [601, 103] on button "Analytics" at bounding box center [619, 108] width 50 height 26
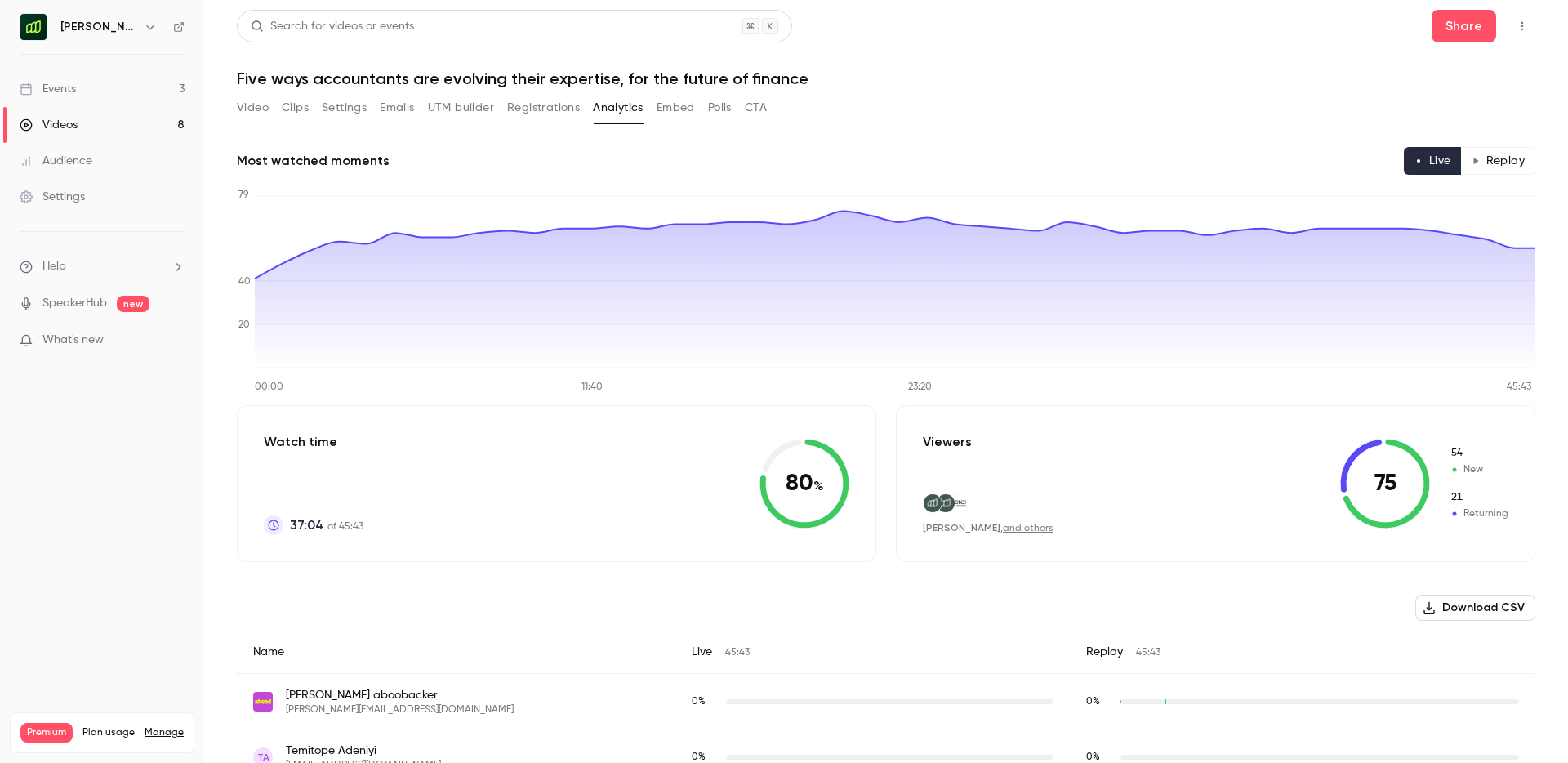
click at [536, 111] on button "Registrations" at bounding box center [544, 108] width 73 height 26
